Goal: Information Seeking & Learning: Learn about a topic

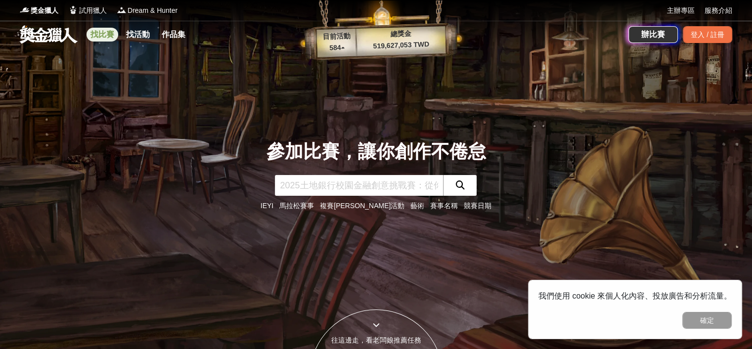
click at [97, 37] on link "找比賽" at bounding box center [102, 35] width 32 height 14
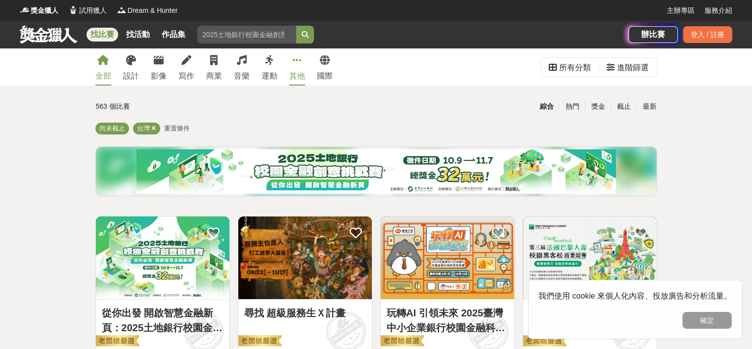
click at [291, 65] on link "其他" at bounding box center [297, 66] width 16 height 37
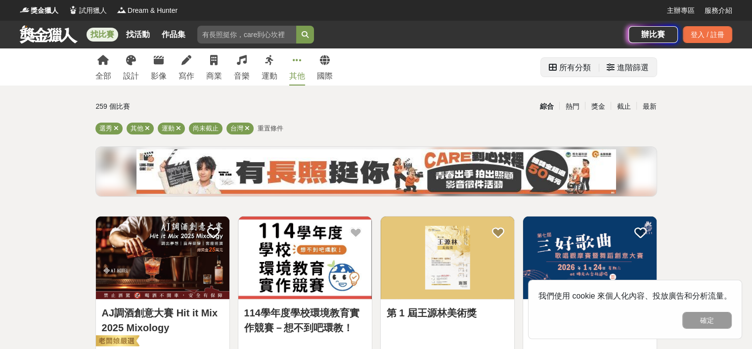
click at [580, 71] on div "所有分類" at bounding box center [575, 68] width 32 height 20
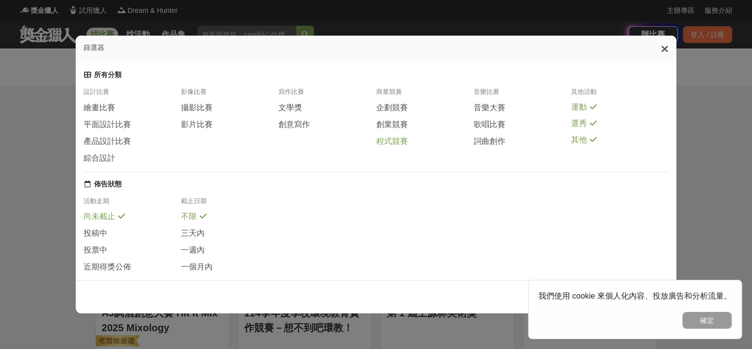
click at [394, 147] on span "程式競賽" at bounding box center [392, 141] width 32 height 10
click at [658, 46] on div "篩選器" at bounding box center [376, 49] width 600 height 27
click at [665, 54] on icon at bounding box center [664, 49] width 7 height 10
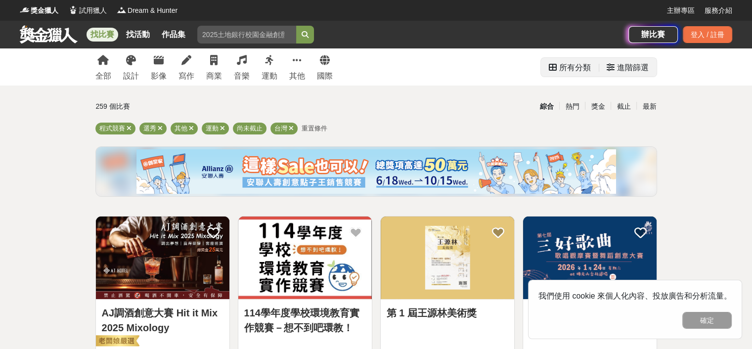
click at [575, 76] on div "所有分類" at bounding box center [575, 68] width 32 height 20
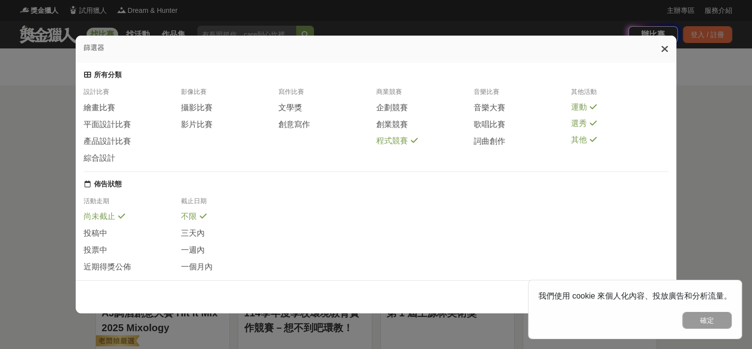
click at [579, 113] on span "運動" at bounding box center [579, 107] width 16 height 10
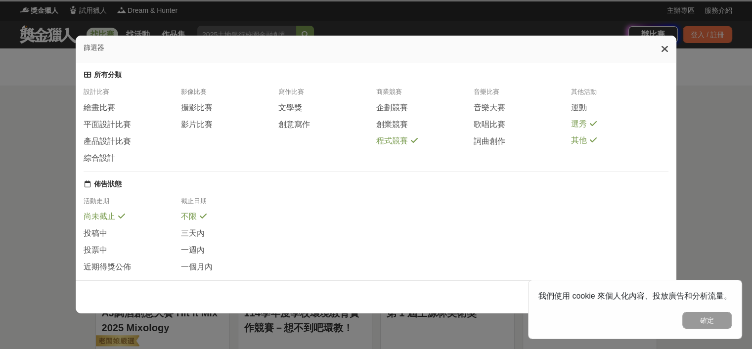
click at [581, 129] on span "選秀" at bounding box center [579, 124] width 16 height 10
click at [579, 146] on span "其他" at bounding box center [579, 141] width 16 height 10
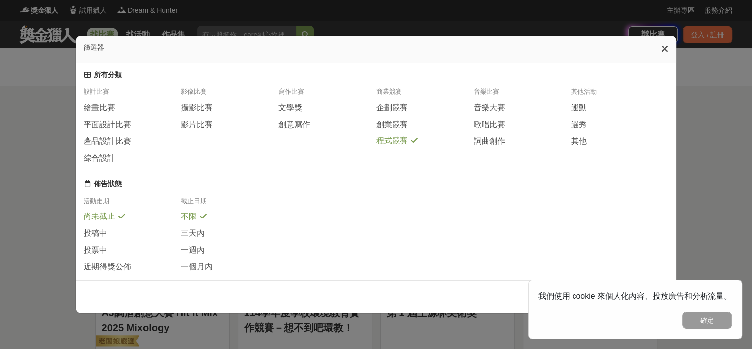
click at [663, 48] on div "篩選器" at bounding box center [376, 49] width 600 height 27
click at [672, 55] on div "篩選器" at bounding box center [376, 49] width 600 height 27
click at [668, 49] on icon at bounding box center [664, 49] width 7 height 10
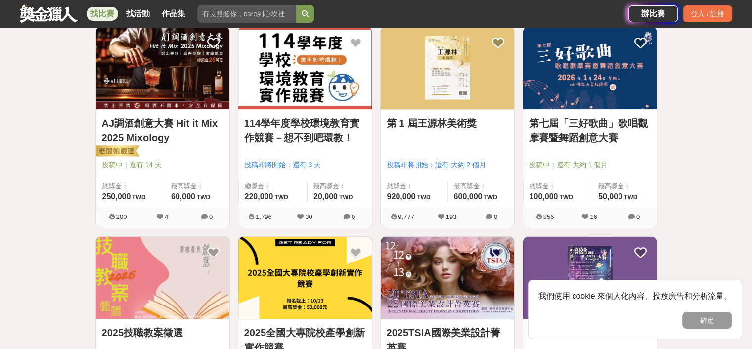
scroll to position [297, 0]
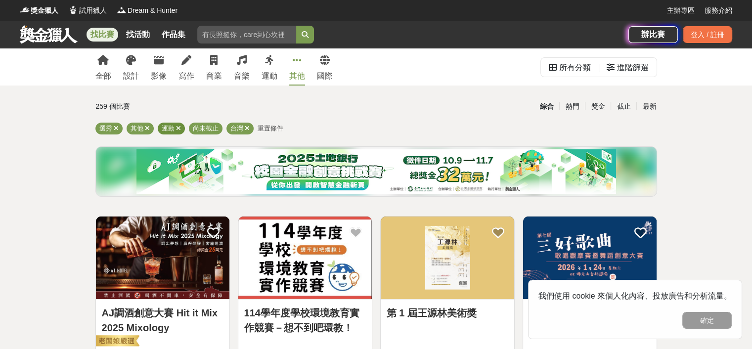
click at [174, 130] on div "運動" at bounding box center [171, 129] width 27 height 12
click at [177, 128] on icon at bounding box center [178, 128] width 5 height 6
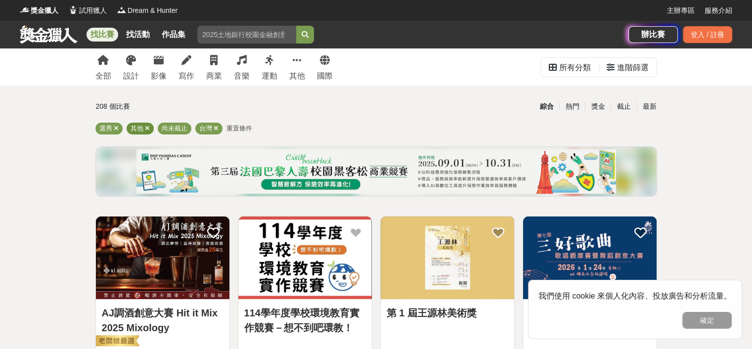
click at [147, 132] on span at bounding box center [147, 128] width 5 height 7
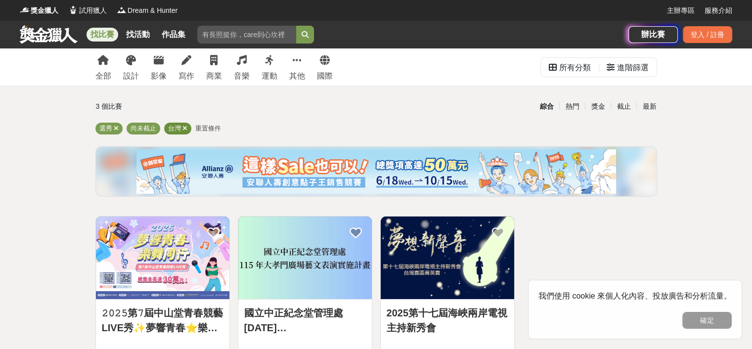
click at [178, 130] on span "台灣" at bounding box center [174, 128] width 13 height 7
click at [183, 130] on icon at bounding box center [184, 128] width 5 height 6
click at [116, 127] on icon at bounding box center [116, 128] width 5 height 6
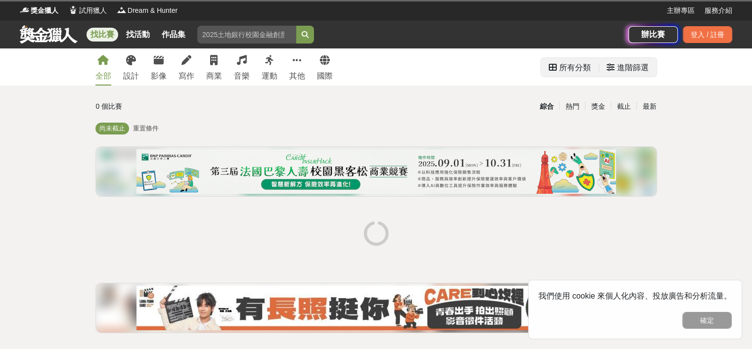
click at [579, 67] on div "所有分類" at bounding box center [575, 68] width 32 height 20
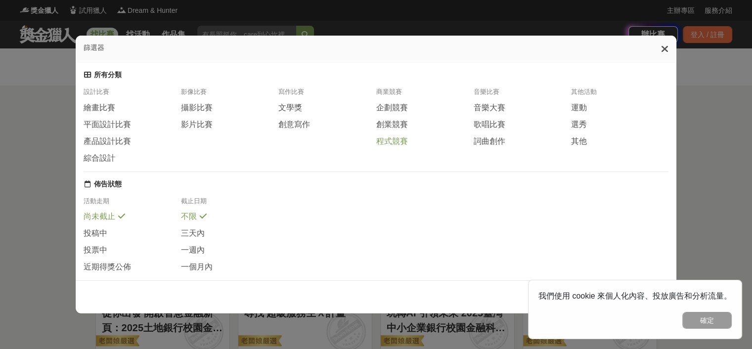
click at [382, 144] on span "程式競賽" at bounding box center [392, 141] width 32 height 10
click at [668, 53] on icon at bounding box center [664, 49] width 7 height 10
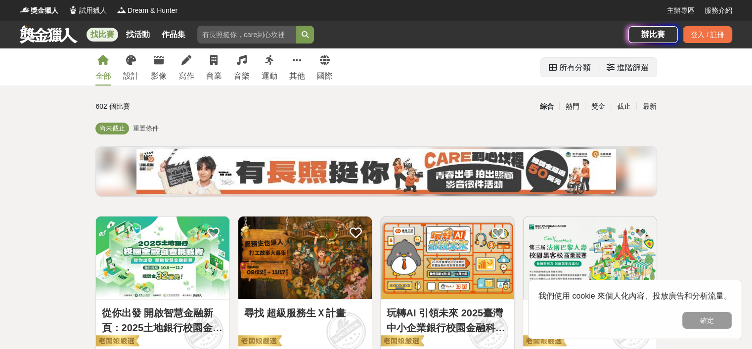
click at [613, 66] on icon at bounding box center [610, 67] width 8 height 8
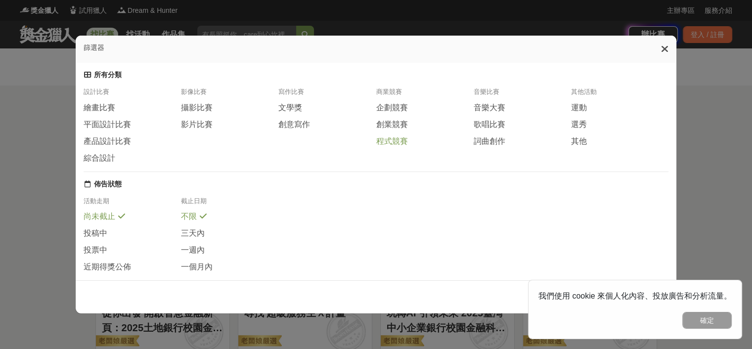
click at [411, 144] on span at bounding box center [414, 140] width 8 height 8
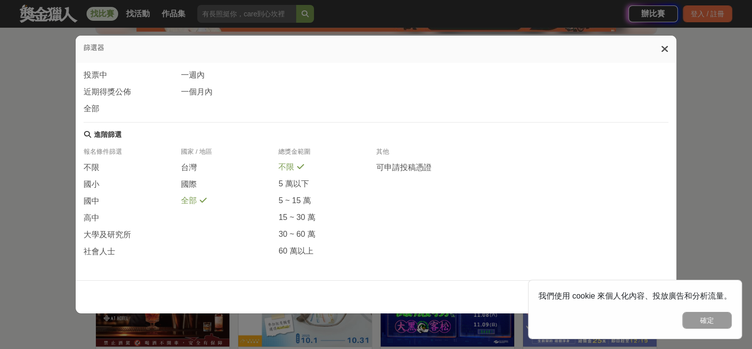
scroll to position [198, 0]
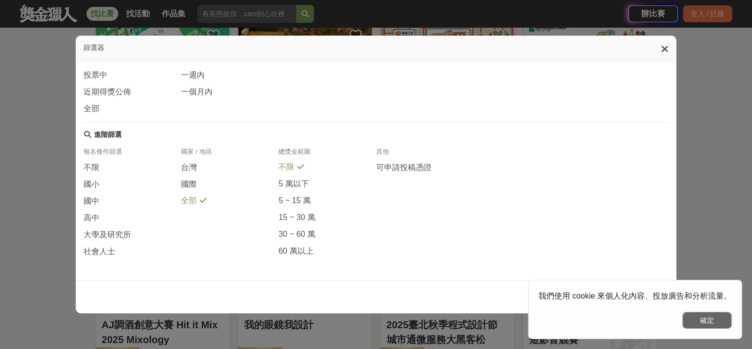
click at [717, 315] on button "確定" at bounding box center [706, 320] width 49 height 17
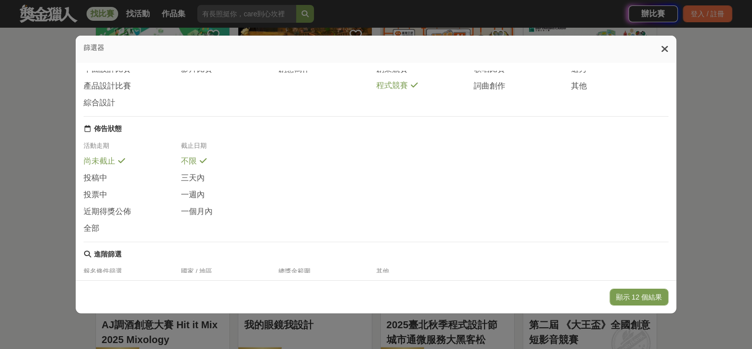
scroll to position [192, 0]
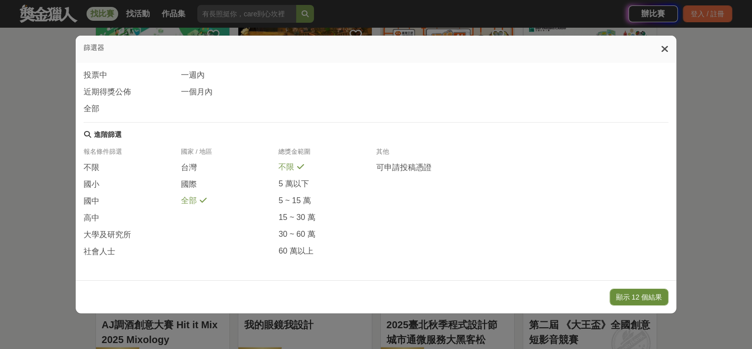
click at [637, 295] on button "顯示 12 個結果" at bounding box center [638, 297] width 59 height 17
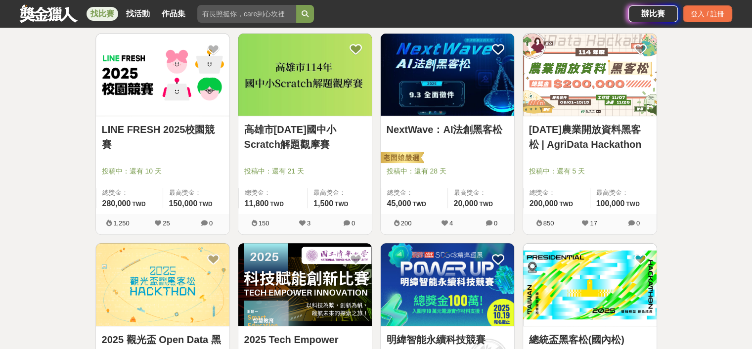
scroll to position [395, 0]
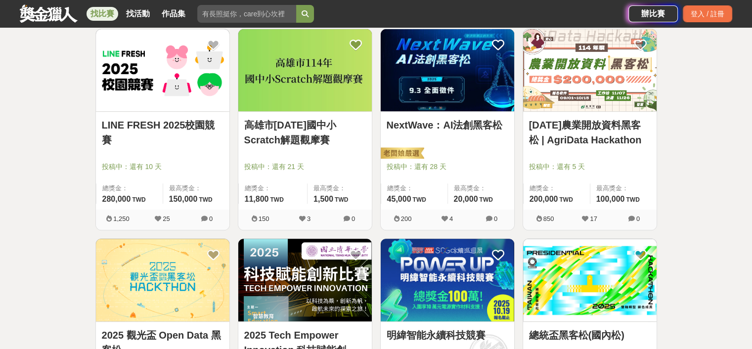
drag, startPoint x: 679, startPoint y: 108, endPoint x: 678, endPoint y: 116, distance: 8.5
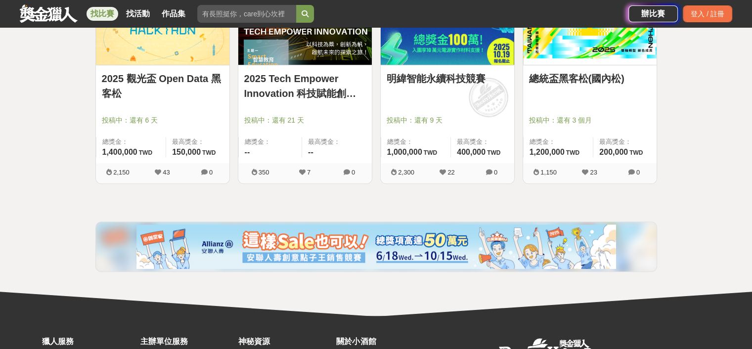
scroll to position [759, 0]
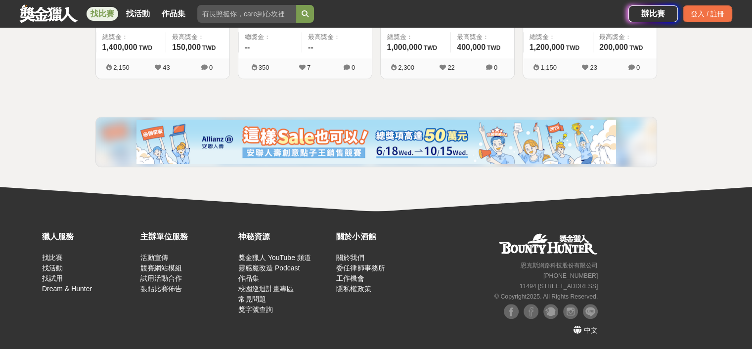
drag, startPoint x: 668, startPoint y: 130, endPoint x: 633, endPoint y: 249, distance: 123.4
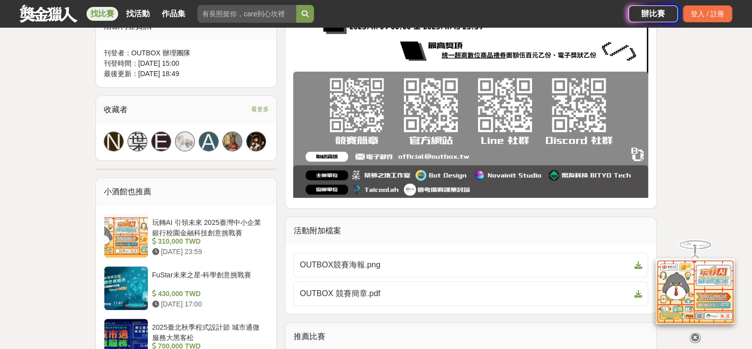
scroll to position [692, 0]
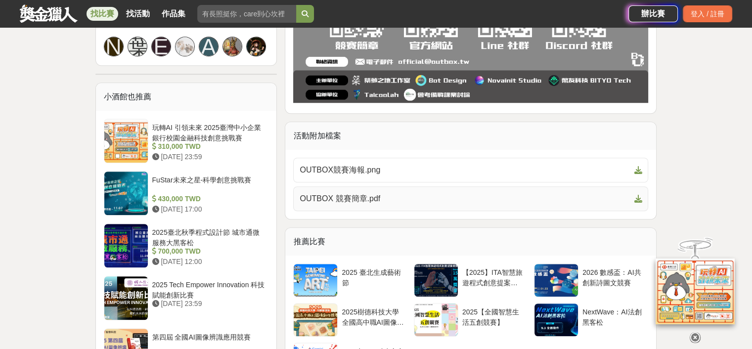
click at [399, 199] on span "OUTBOX 競賽簡章.pdf" at bounding box center [464, 199] width 330 height 12
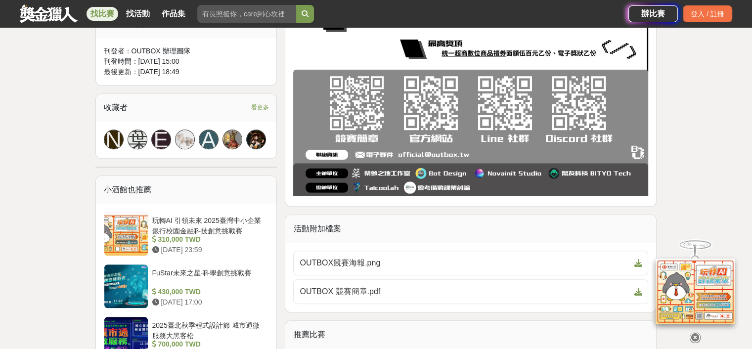
scroll to position [593, 0]
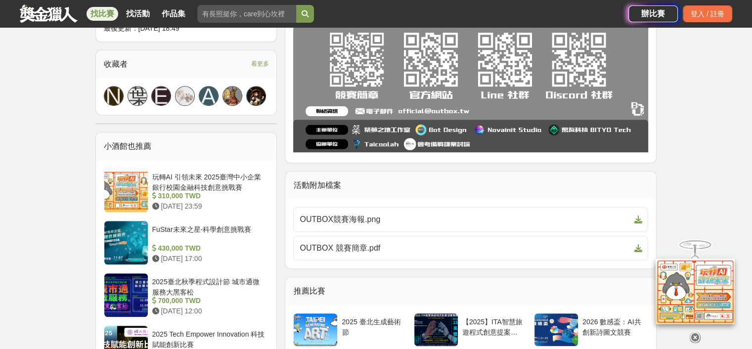
drag, startPoint x: 415, startPoint y: 142, endPoint x: 375, endPoint y: 199, distance: 69.9
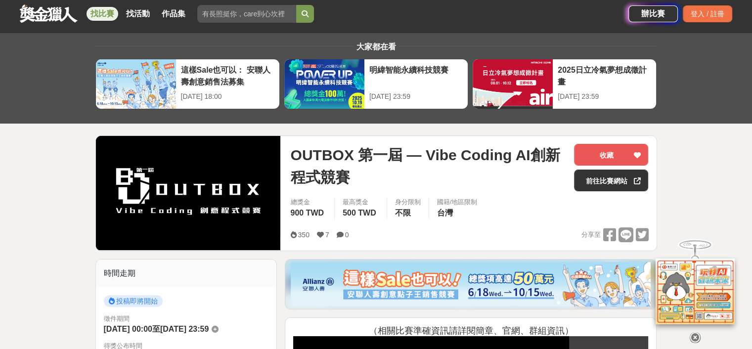
scroll to position [0, 0]
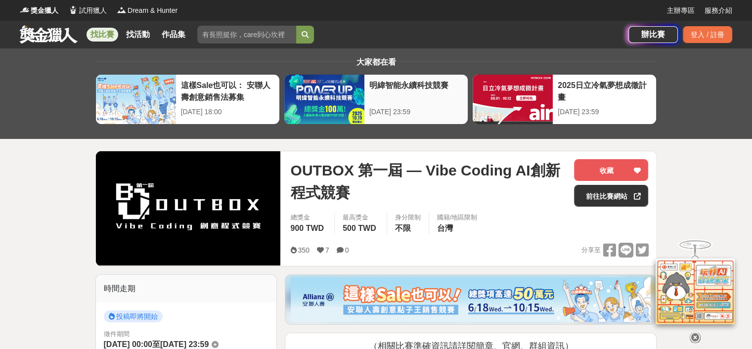
drag, startPoint x: 359, startPoint y: 47, endPoint x: 362, endPoint y: 102, distance: 54.9
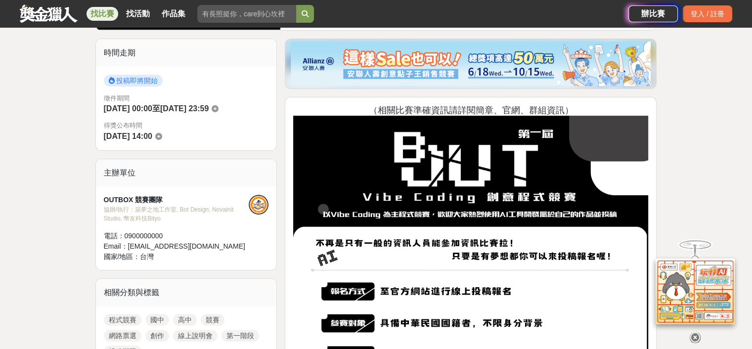
scroll to position [346, 0]
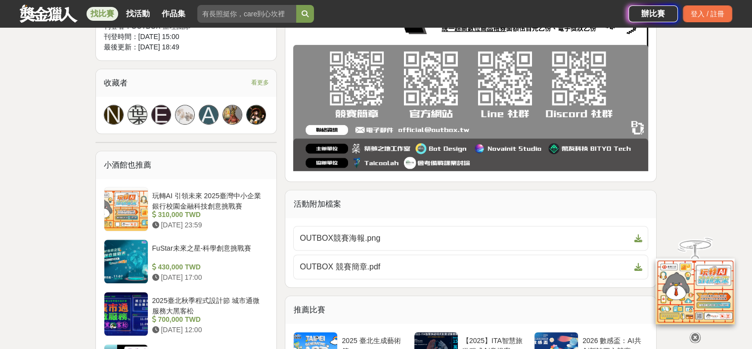
drag, startPoint x: 463, startPoint y: 149, endPoint x: 463, endPoint y: 240, distance: 90.9
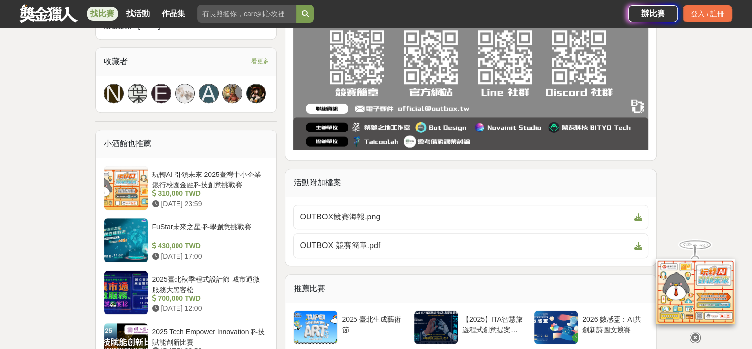
scroll to position [0, 0]
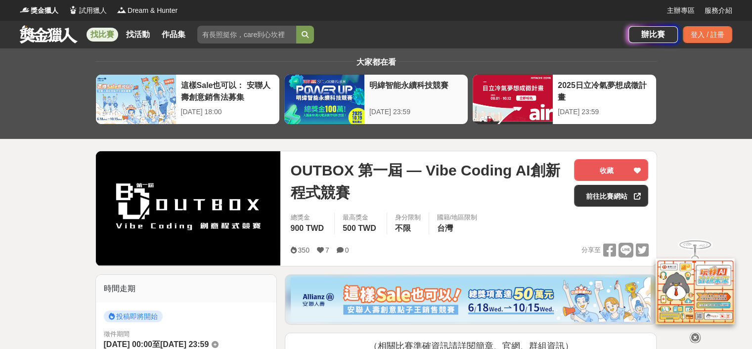
drag, startPoint x: 434, startPoint y: 260, endPoint x: 401, endPoint y: 121, distance: 143.4
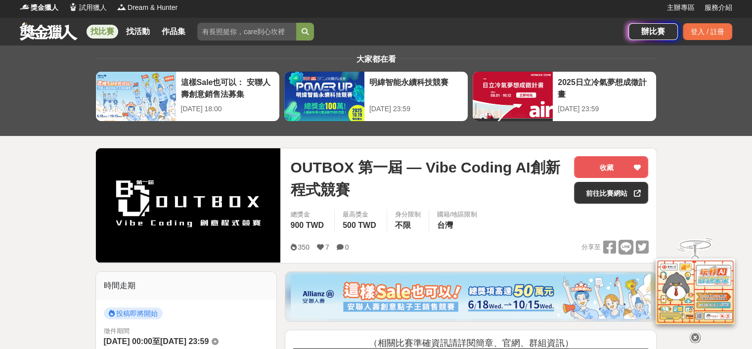
drag, startPoint x: 409, startPoint y: 181, endPoint x: 409, endPoint y: 193, distance: 11.9
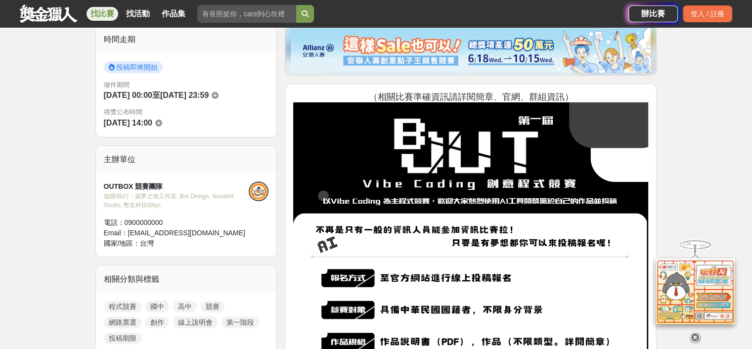
scroll to position [251, 0]
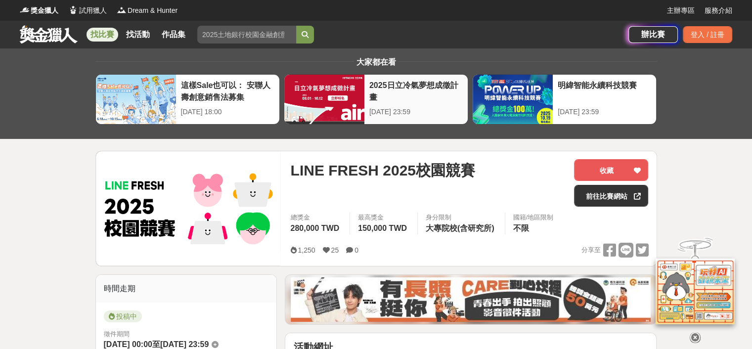
drag, startPoint x: 441, startPoint y: 95, endPoint x: 437, endPoint y: 120, distance: 25.4
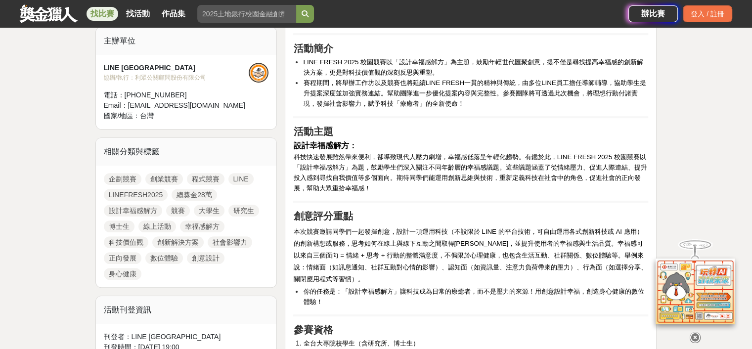
scroll to position [346, 0]
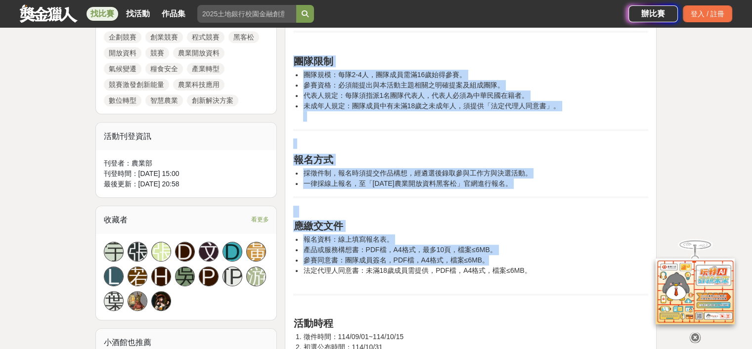
scroll to position [642, 0]
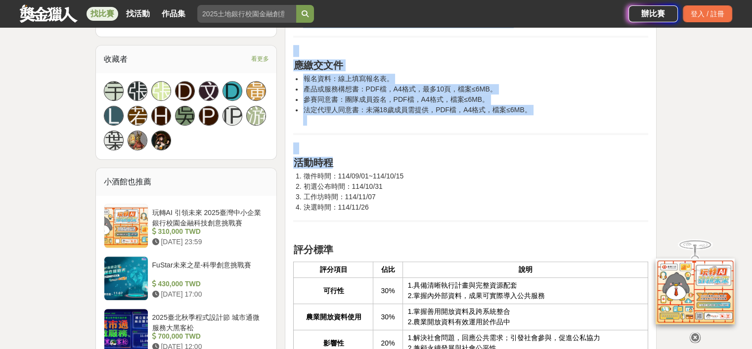
drag, startPoint x: 293, startPoint y: 90, endPoint x: 527, endPoint y: 199, distance: 258.9
click at [529, 209] on div "活動介紹 農業開放資料黑客松鼓勵跨領域團隊運用豐富的農業開放資料與數位科技，提出具創新性與實用性的解決方案，積極回應氣候變遷、糧食安全與產業轉型等關鍵挑戰。透…" at bounding box center [470, 99] width 355 height 800
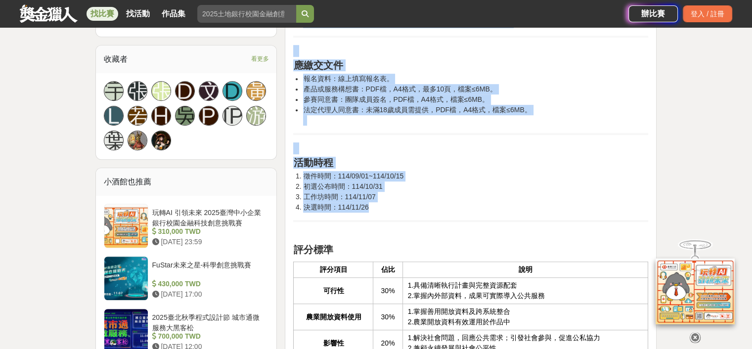
click at [527, 199] on li "工作坊時間：114/11/07" at bounding box center [475, 197] width 345 height 10
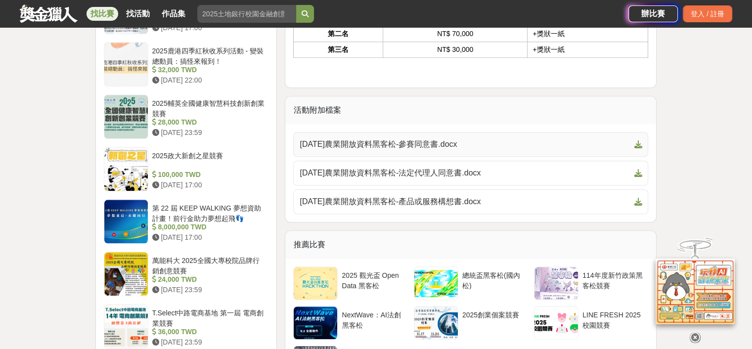
scroll to position [1087, 0]
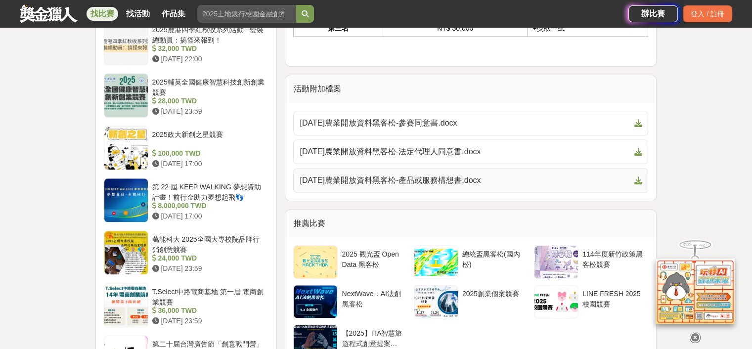
click at [462, 180] on span "[DATE]農業開放資料黑客松-產品或服務構想書.docx" at bounding box center [464, 180] width 330 height 12
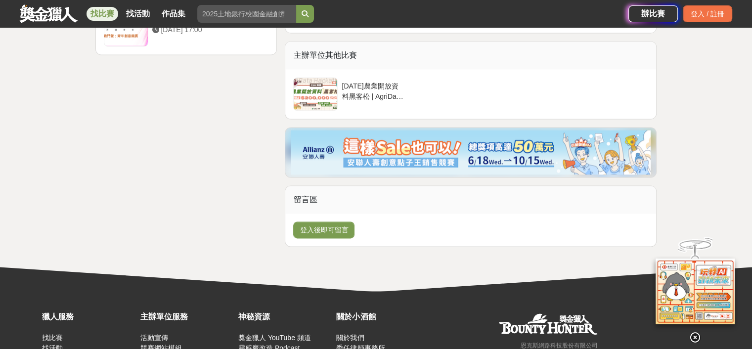
scroll to position [0, 0]
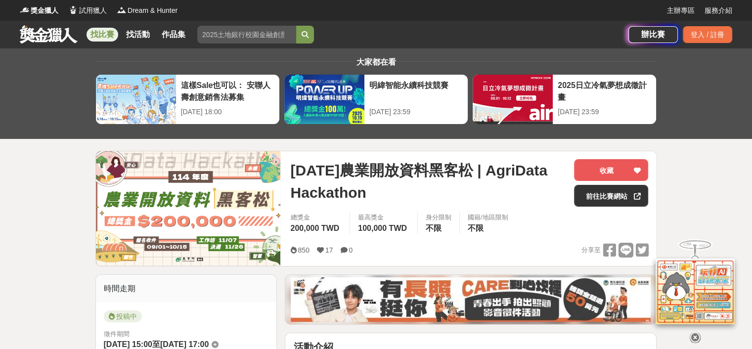
drag, startPoint x: 567, startPoint y: 113, endPoint x: 670, endPoint y: -19, distance: 167.3
